Goal: Information Seeking & Learning: Check status

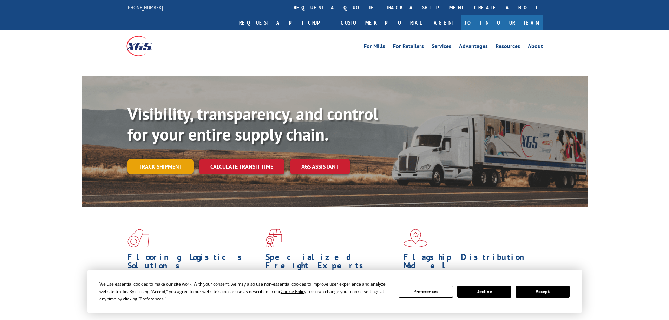
click at [171, 153] on div "Visibility, transparency, and control for your entire supply chain. Track shipm…" at bounding box center [357, 153] width 460 height 98
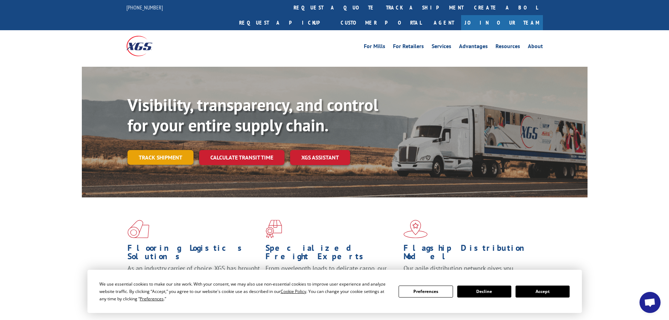
click at [169, 150] on link "Track shipment" at bounding box center [160, 157] width 66 height 15
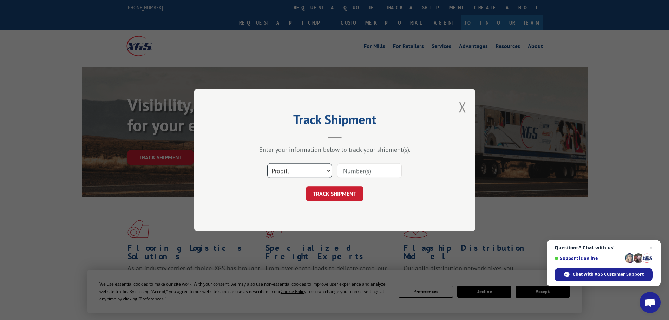
click at [290, 169] on select "Select category... Probill BOL PO" at bounding box center [299, 170] width 65 height 15
select select "po"
click at [267, 163] on select "Select category... Probill BOL PO" at bounding box center [299, 170] width 65 height 15
click at [358, 173] on input at bounding box center [369, 170] width 65 height 15
paste input "45525505"
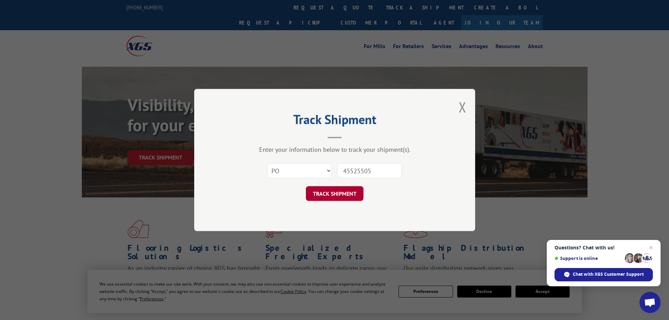
type input "45525505"
click at [349, 196] on button "TRACK SHIPMENT" at bounding box center [335, 193] width 58 height 15
